Goal: Information Seeking & Learning: Learn about a topic

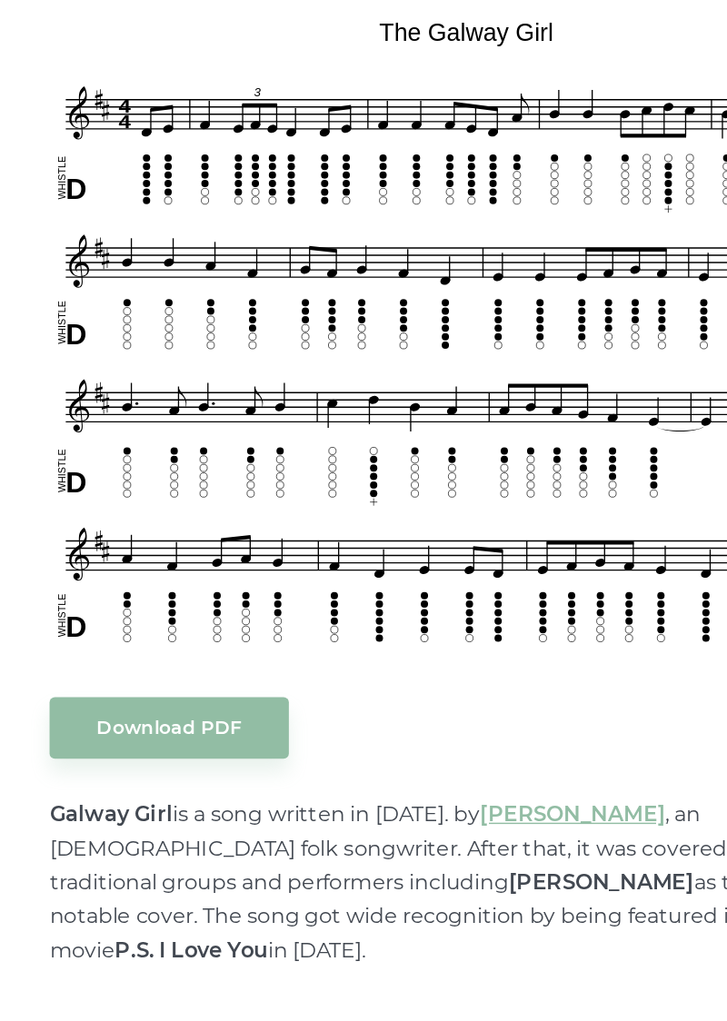
scroll to position [183, 0]
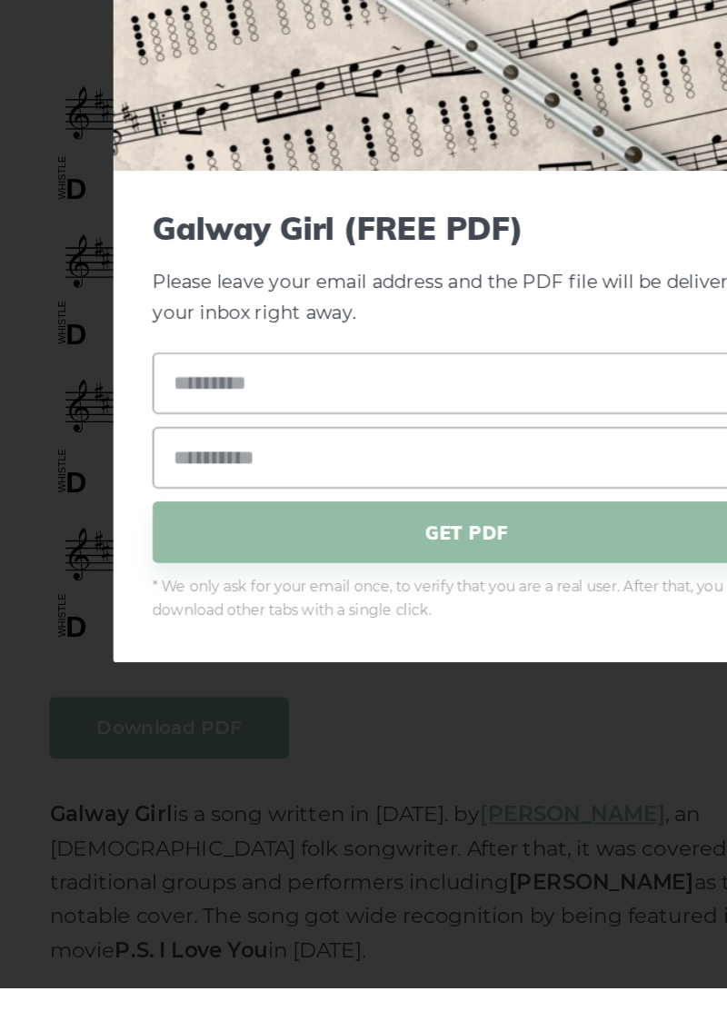
scroll to position [287, 0]
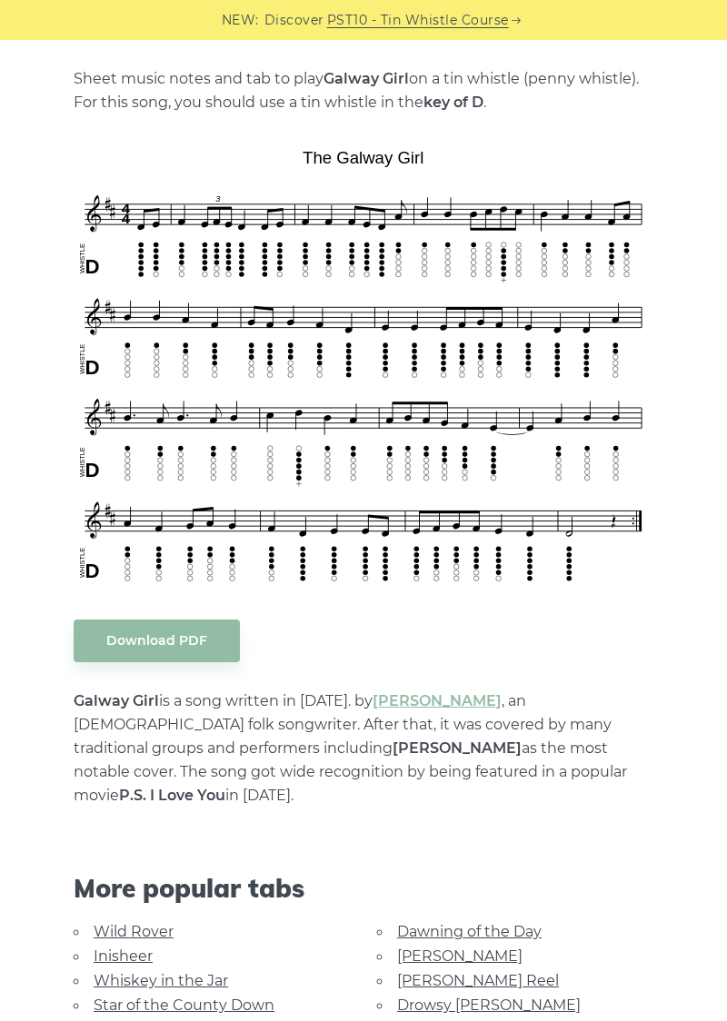
scroll to position [385, 0]
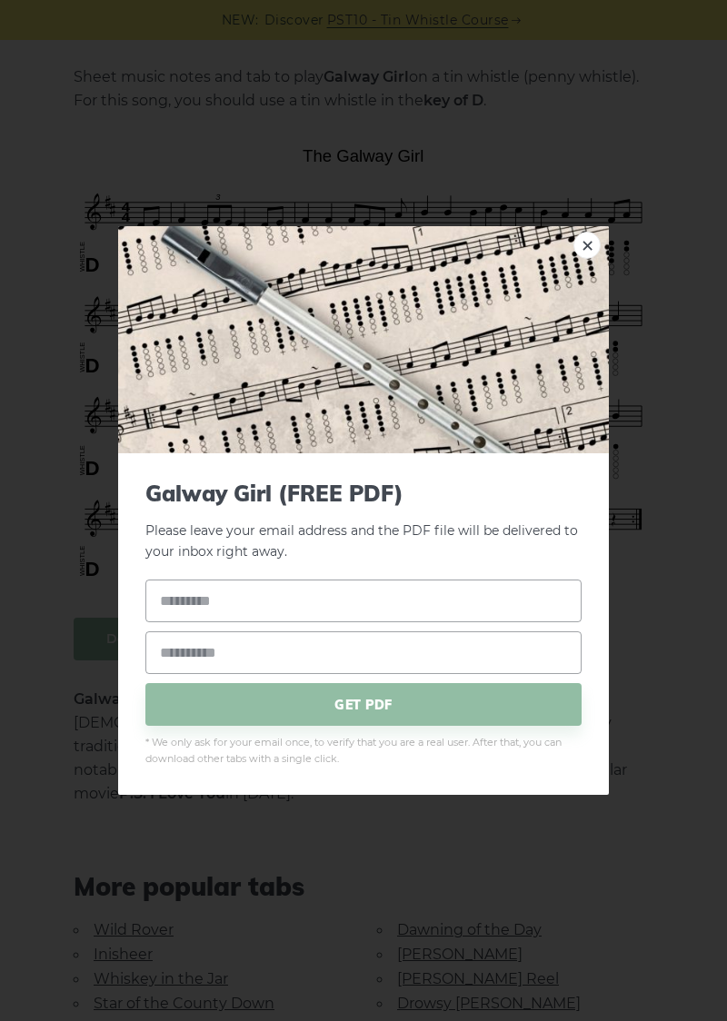
scroll to position [461, 0]
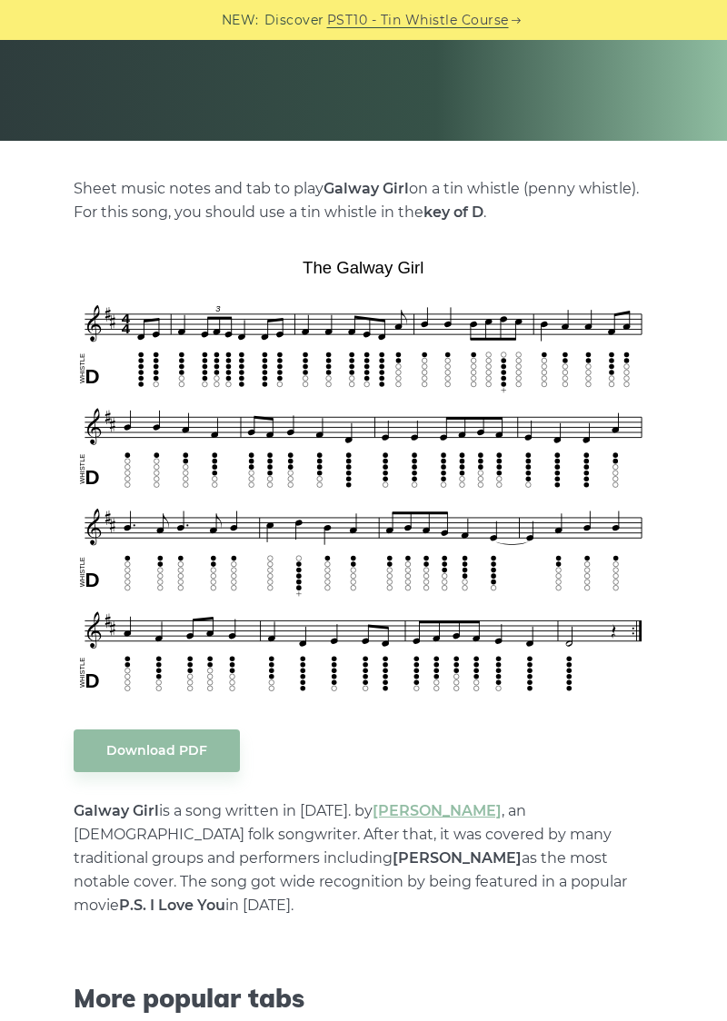
scroll to position [274, 0]
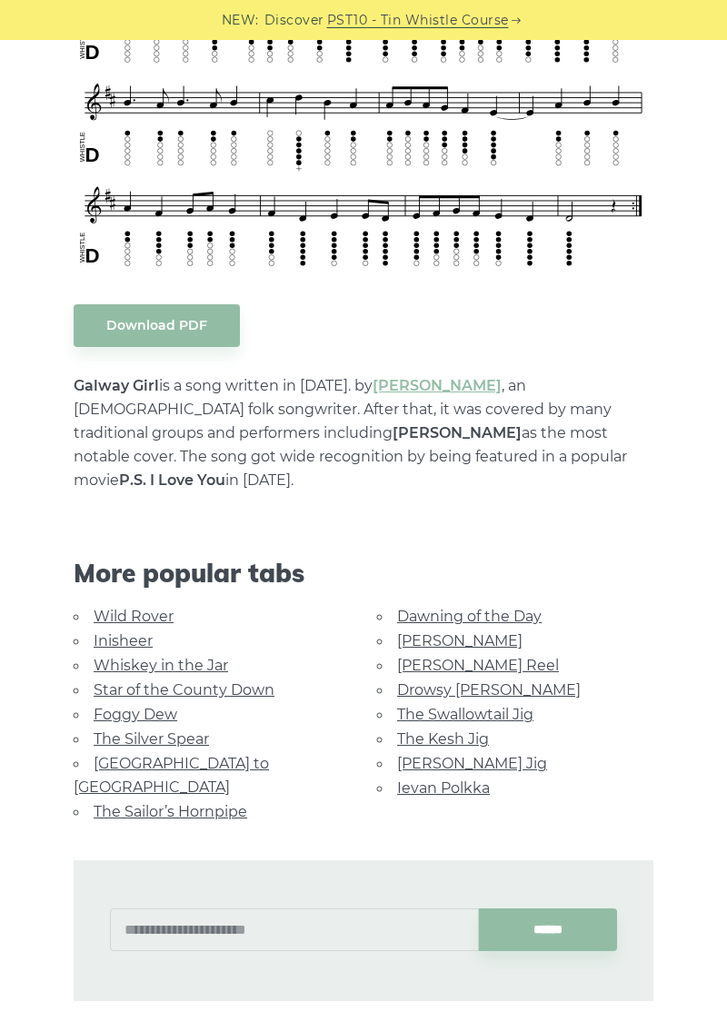
scroll to position [699, 0]
